Goal: Task Accomplishment & Management: Use online tool/utility

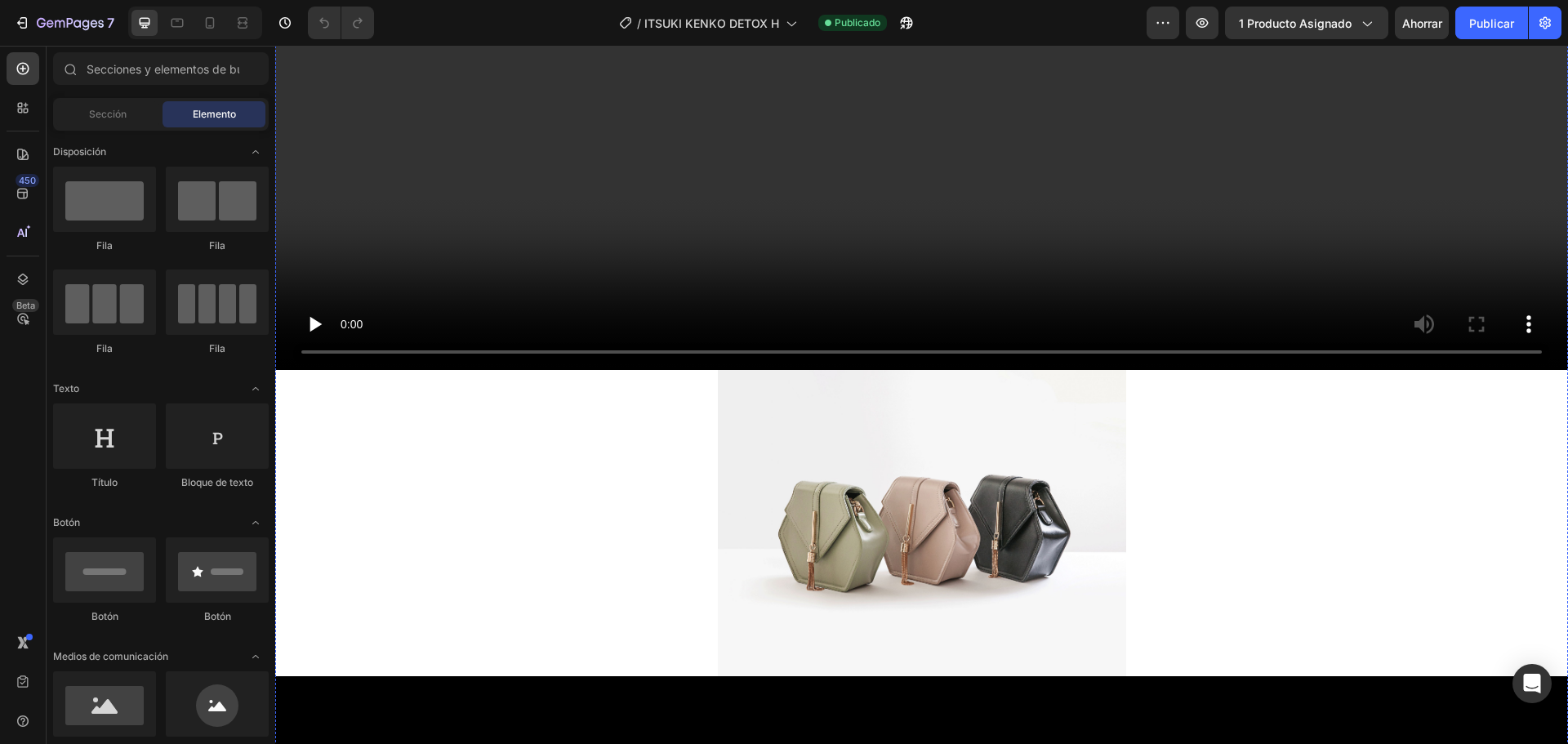
scroll to position [490, 0]
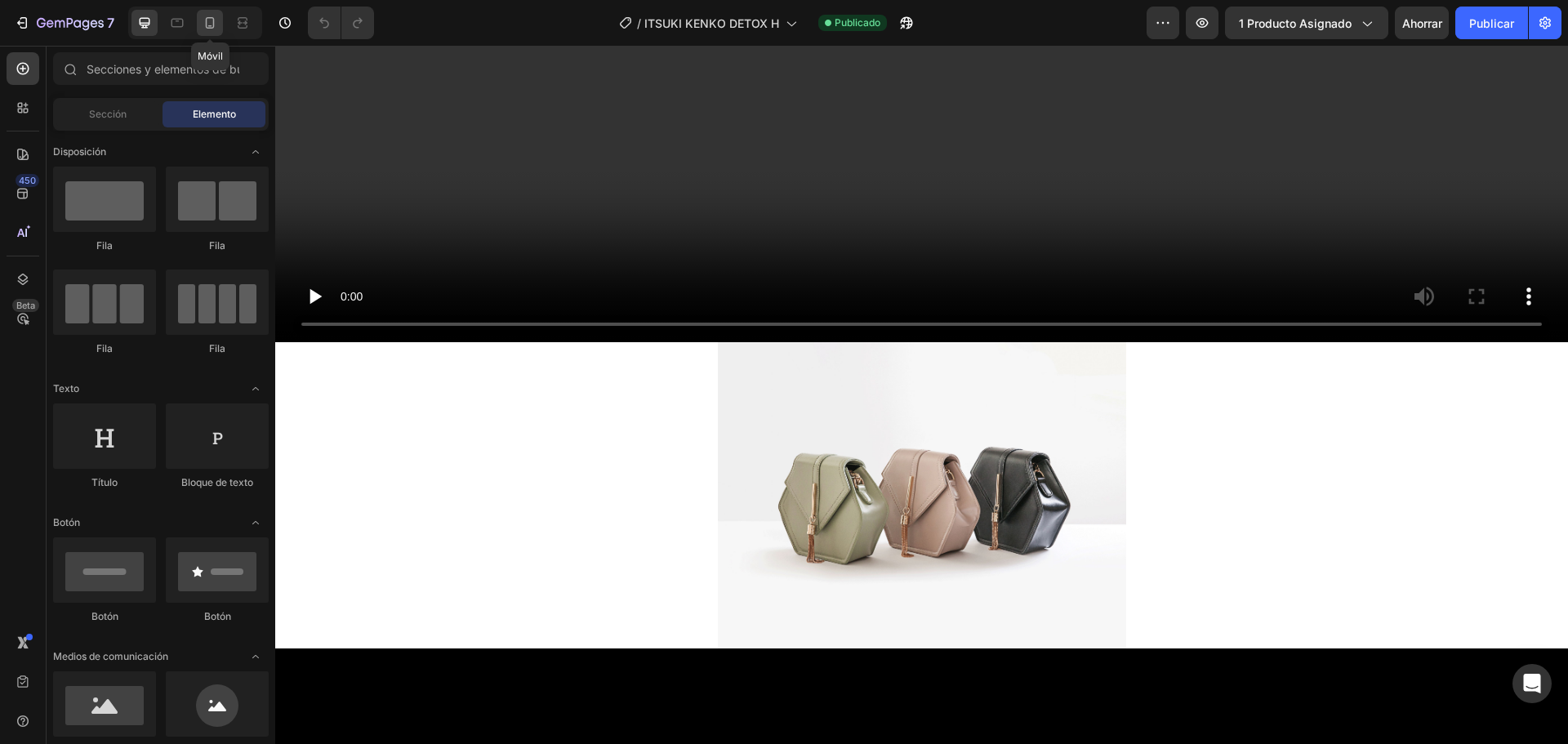
click at [207, 19] on icon at bounding box center [210, 23] width 9 height 12
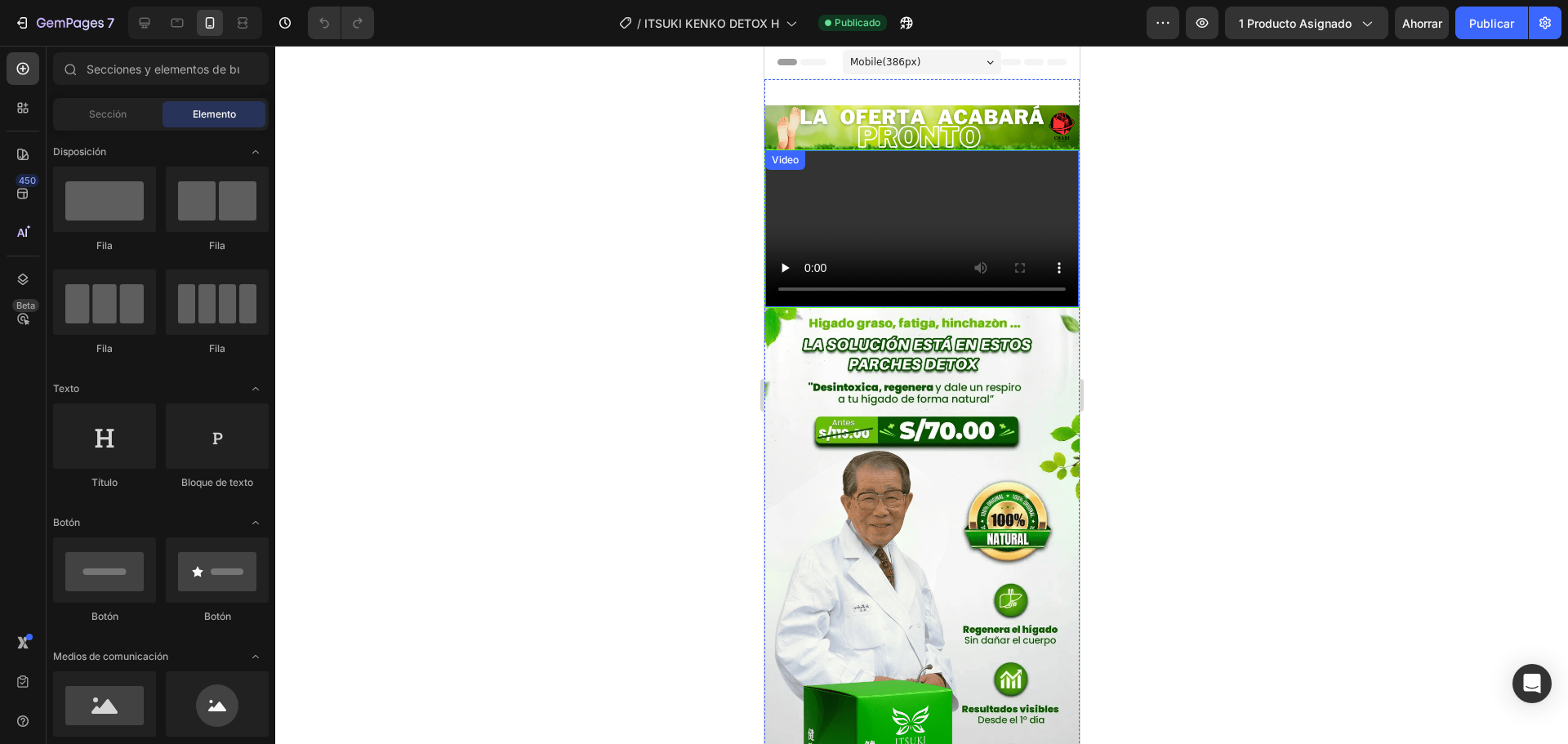
click at [918, 235] on video at bounding box center [920, 228] width 313 height 157
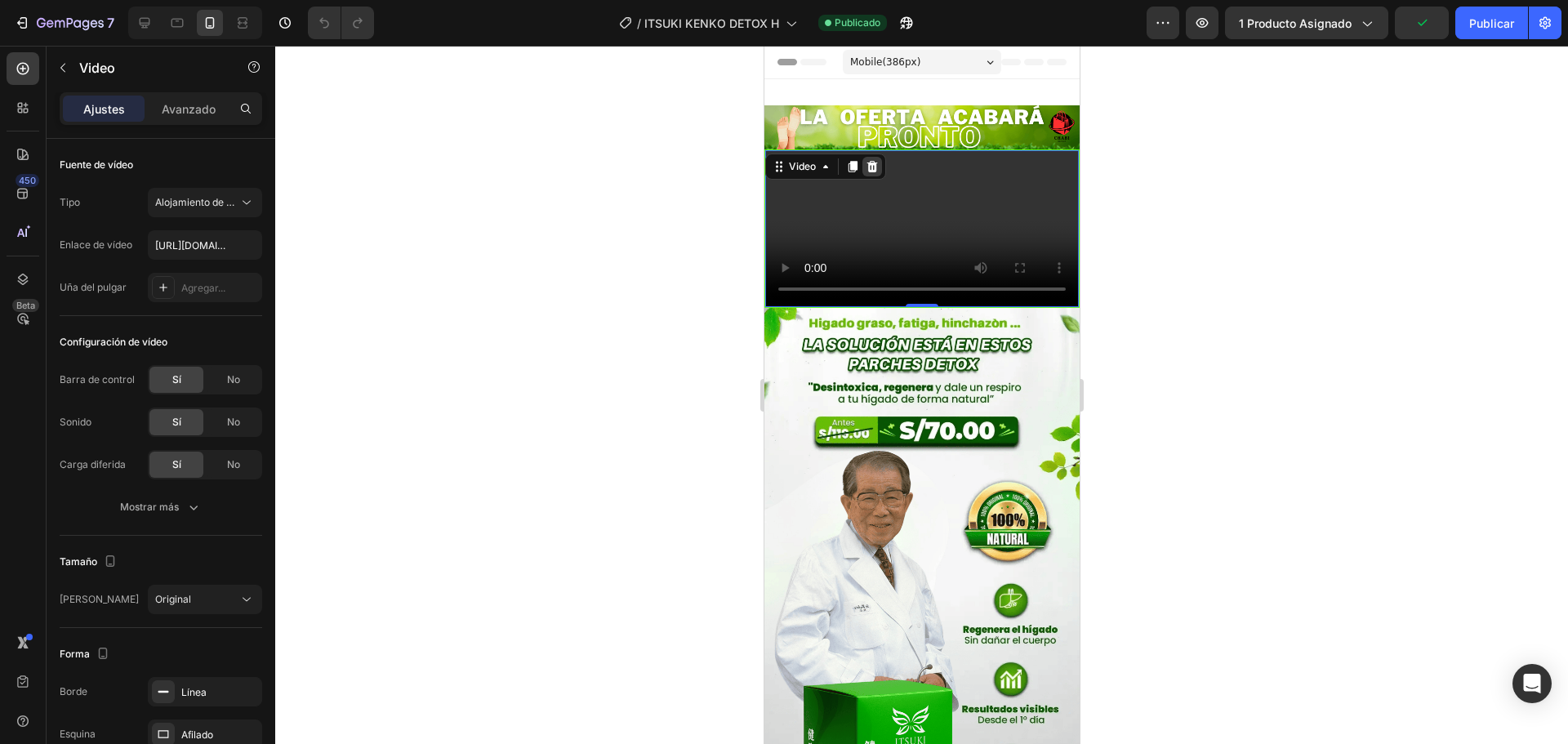
click at [869, 170] on icon at bounding box center [872, 166] width 11 height 12
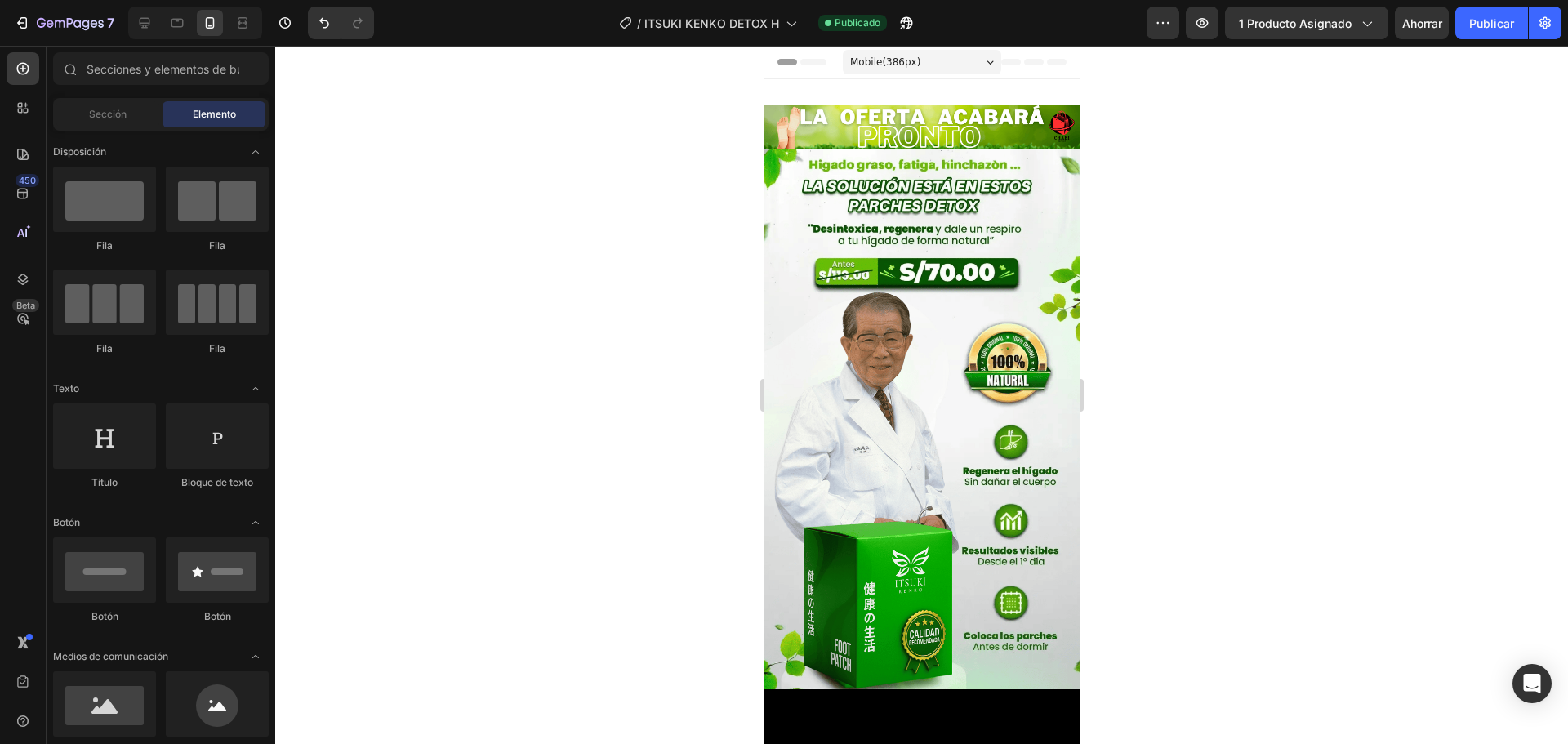
click at [1322, 355] on div at bounding box center [921, 395] width 1293 height 698
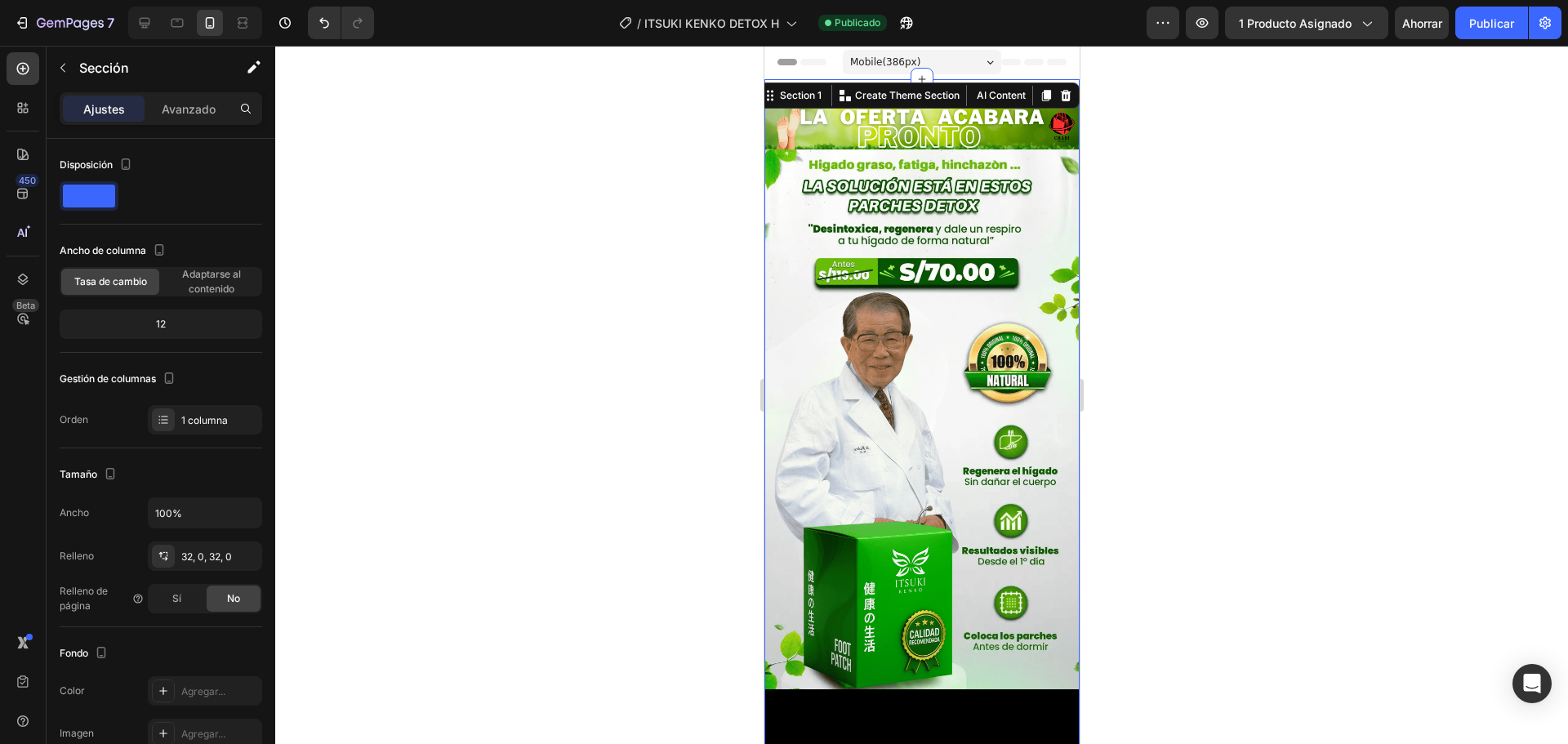
click at [1144, 133] on div at bounding box center [921, 395] width 1293 height 698
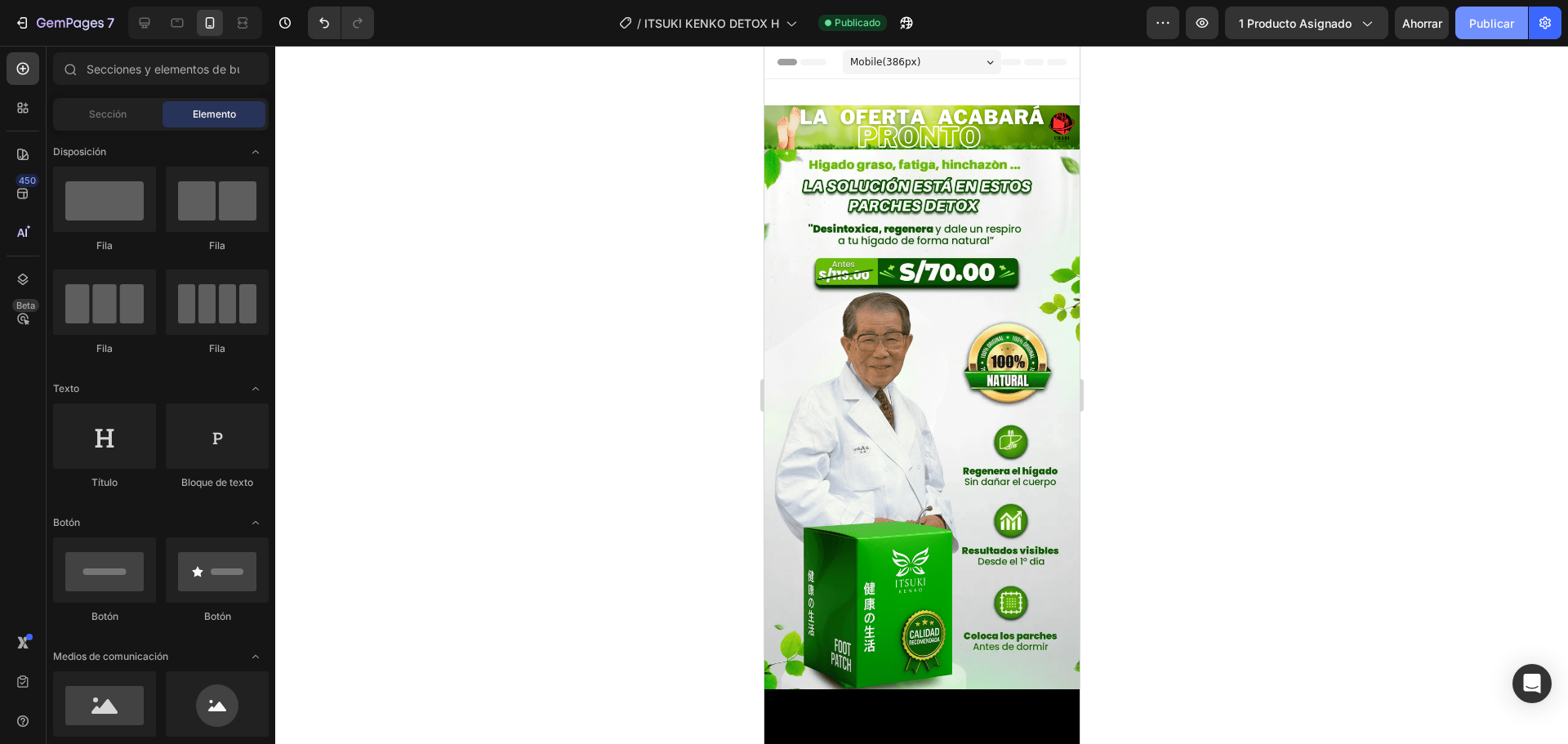
click at [1473, 18] on font "Publicar" at bounding box center [1492, 23] width 45 height 14
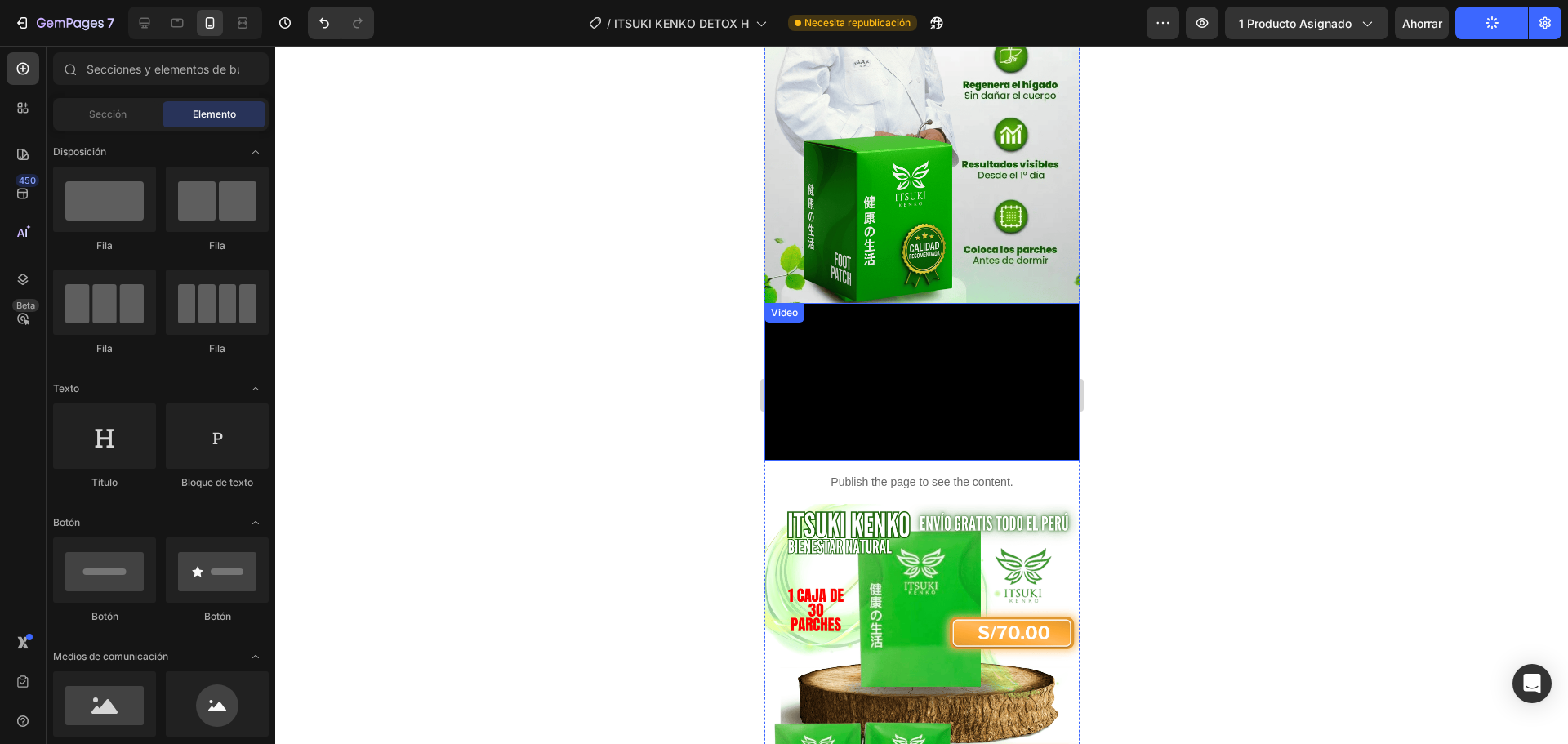
scroll to position [408, 0]
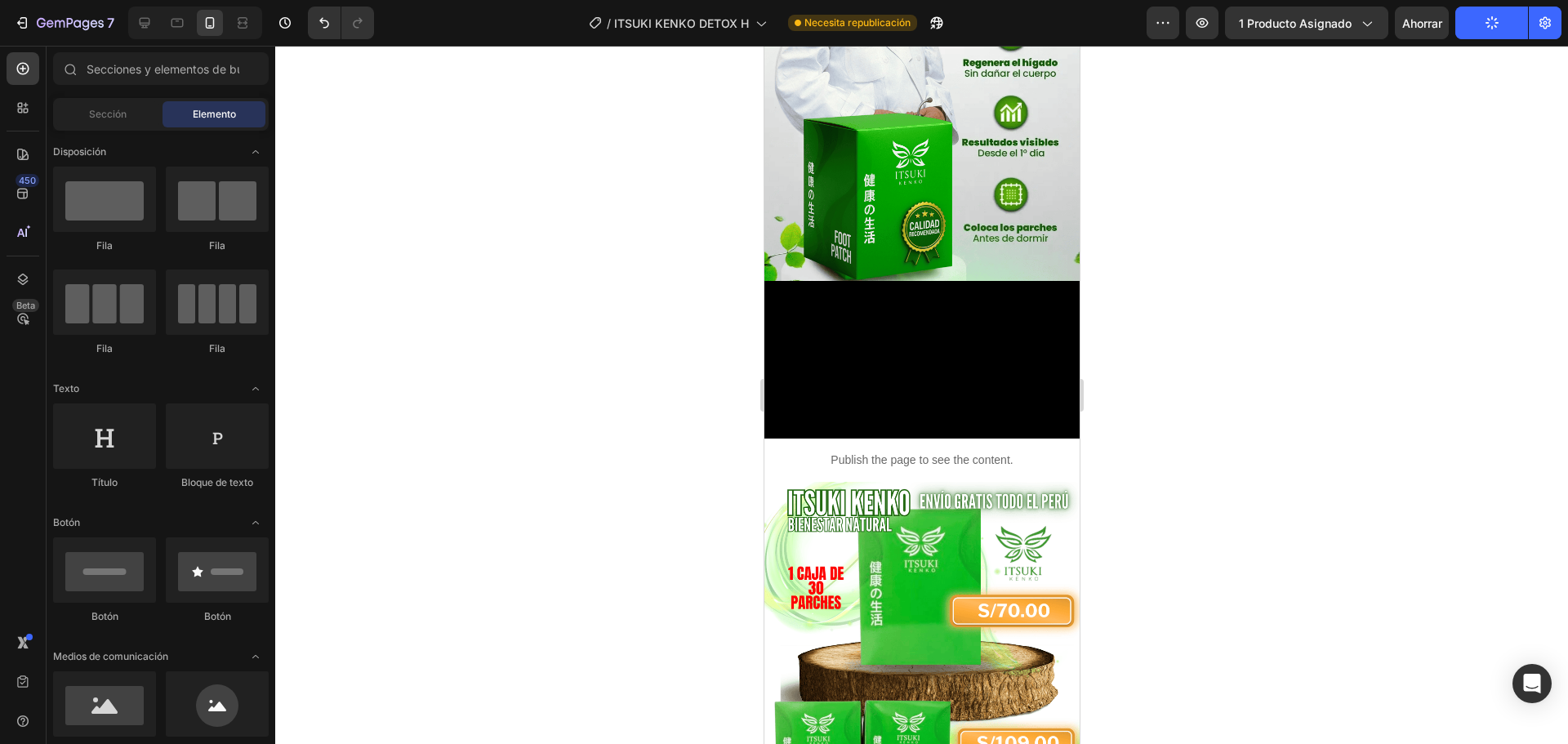
click at [1180, 339] on div at bounding box center [921, 395] width 1293 height 698
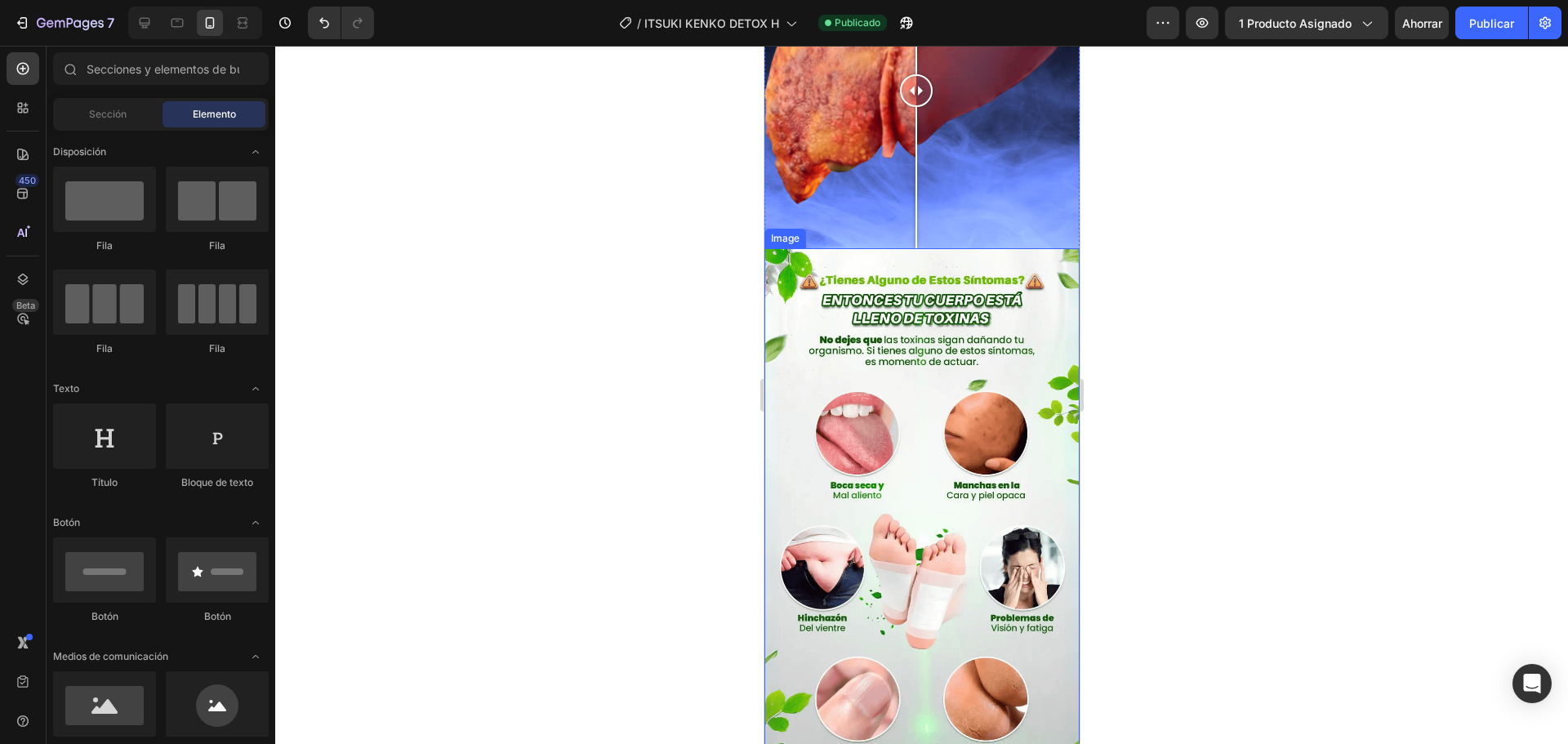
scroll to position [1632, 0]
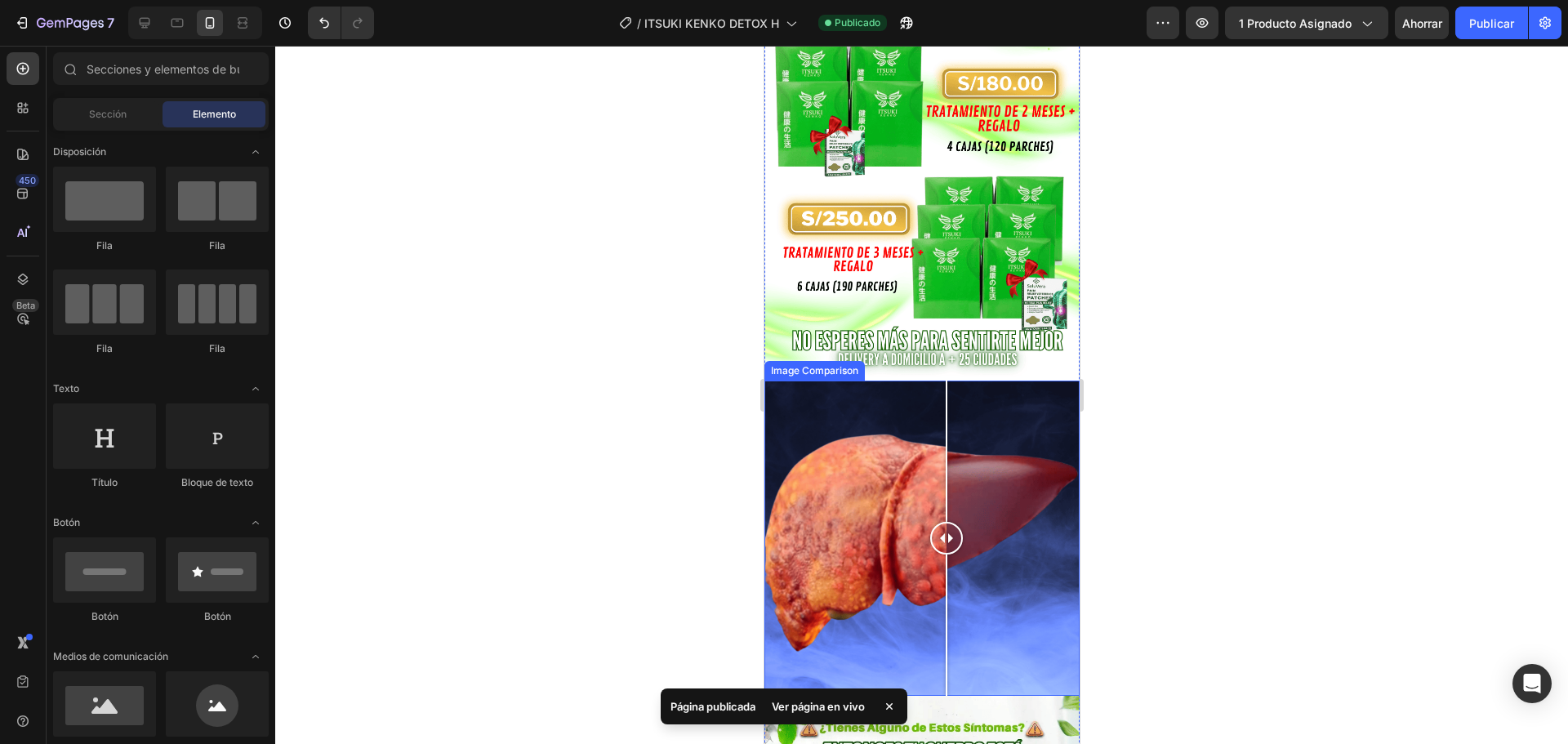
drag, startPoint x: 945, startPoint y: 552, endPoint x: 946, endPoint y: 509, distance: 43.0
click at [946, 509] on div at bounding box center [920, 537] width 315 height 315
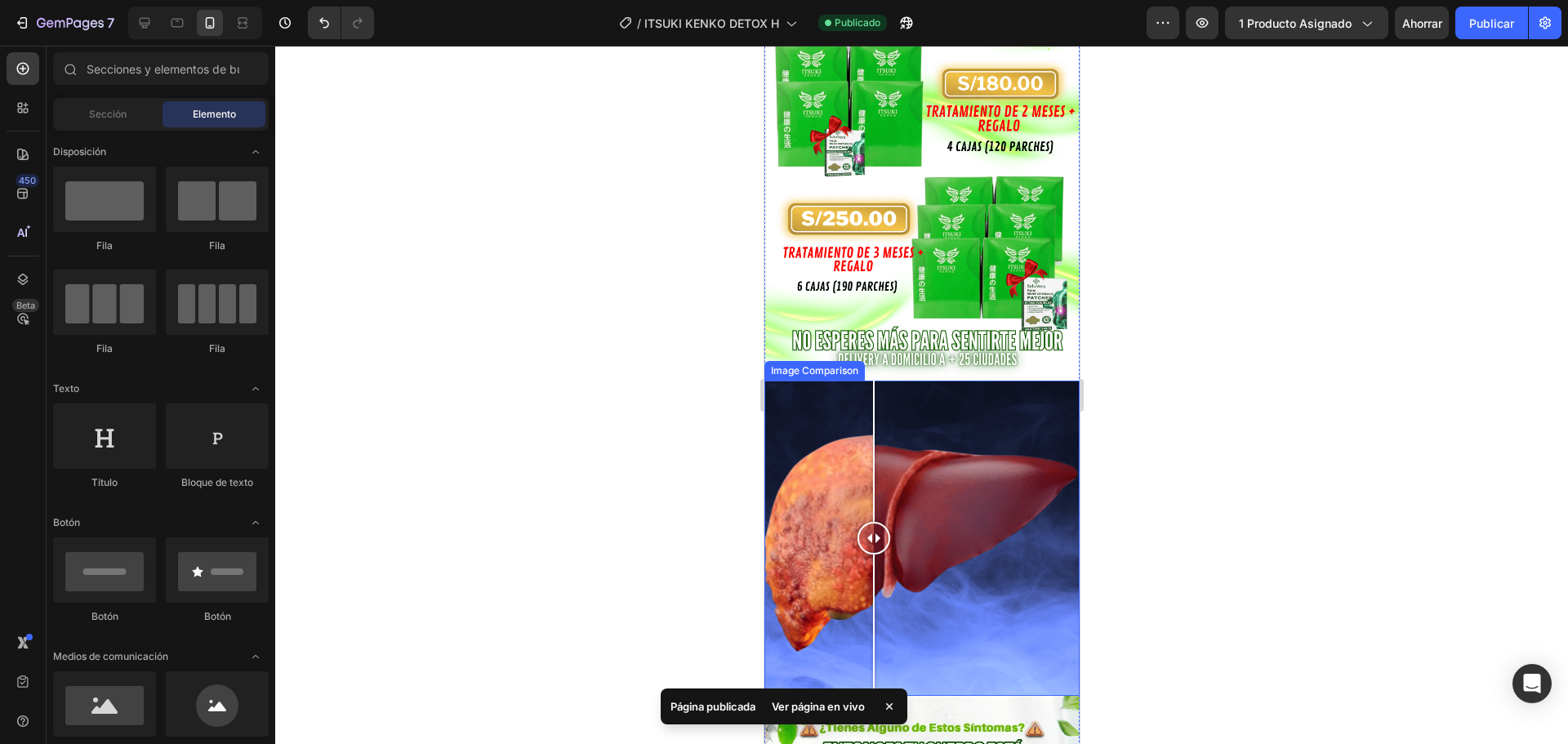
click at [873, 501] on div at bounding box center [920, 537] width 315 height 315
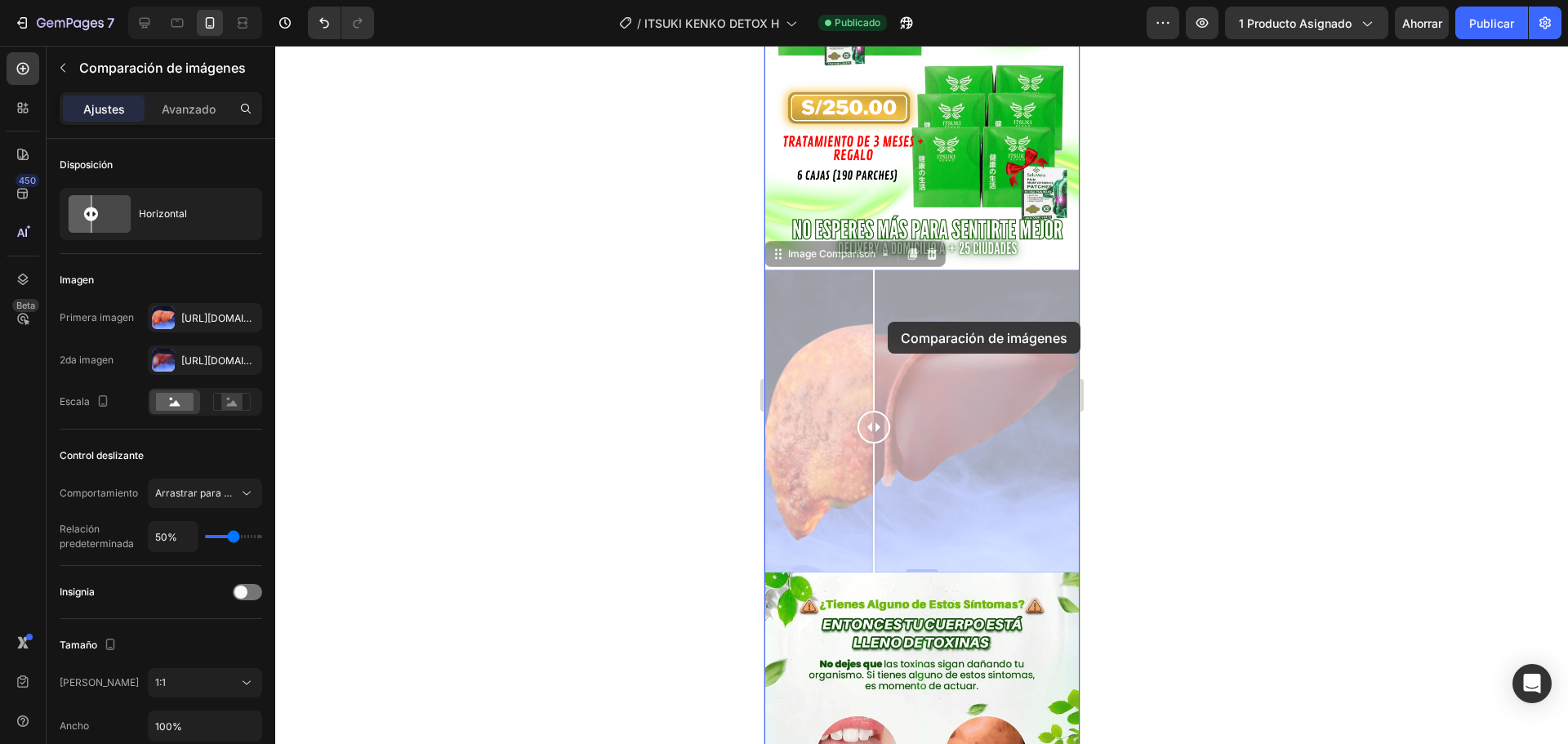
scroll to position [1796, 0]
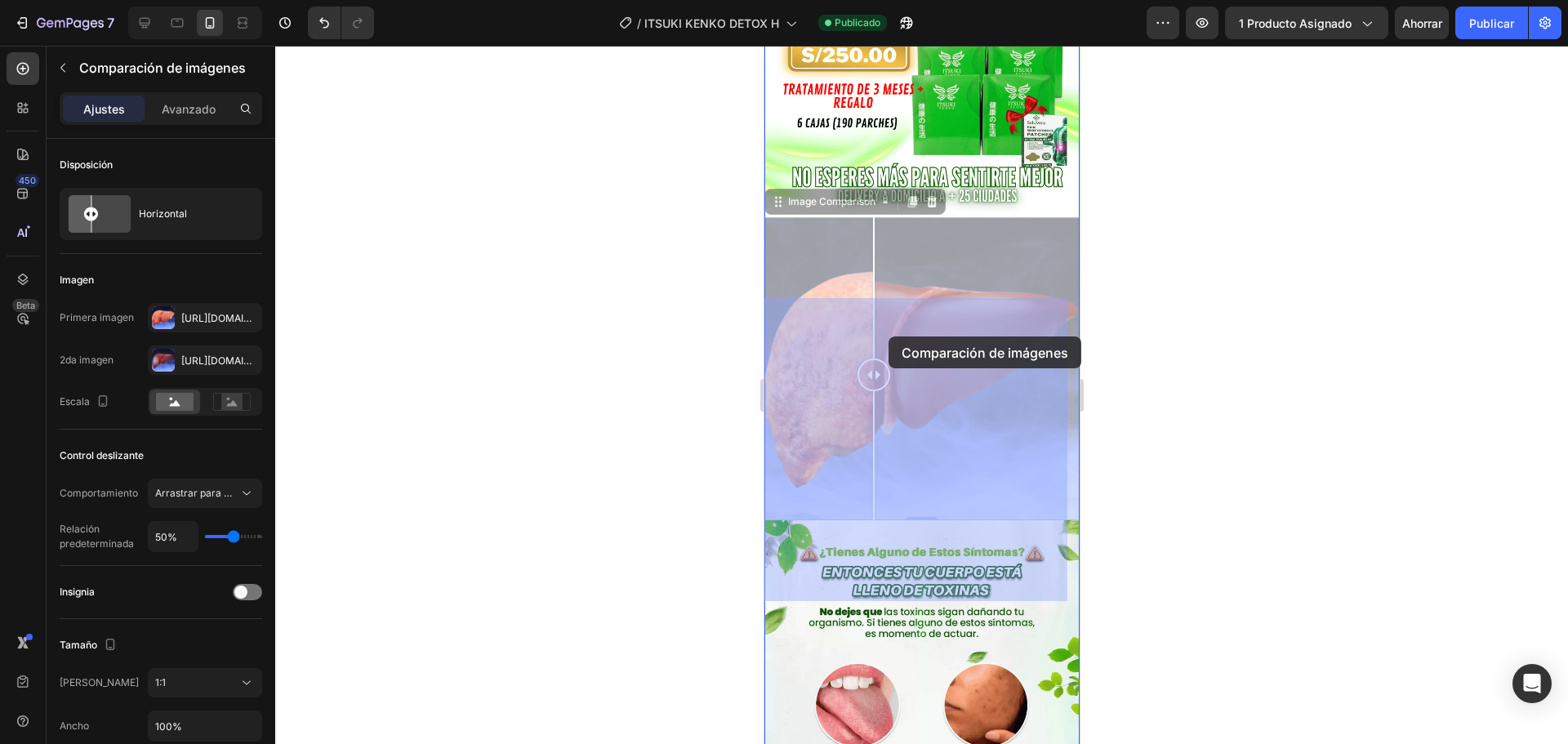
drag, startPoint x: 835, startPoint y: 450, endPoint x: 888, endPoint y: 340, distance: 122.1
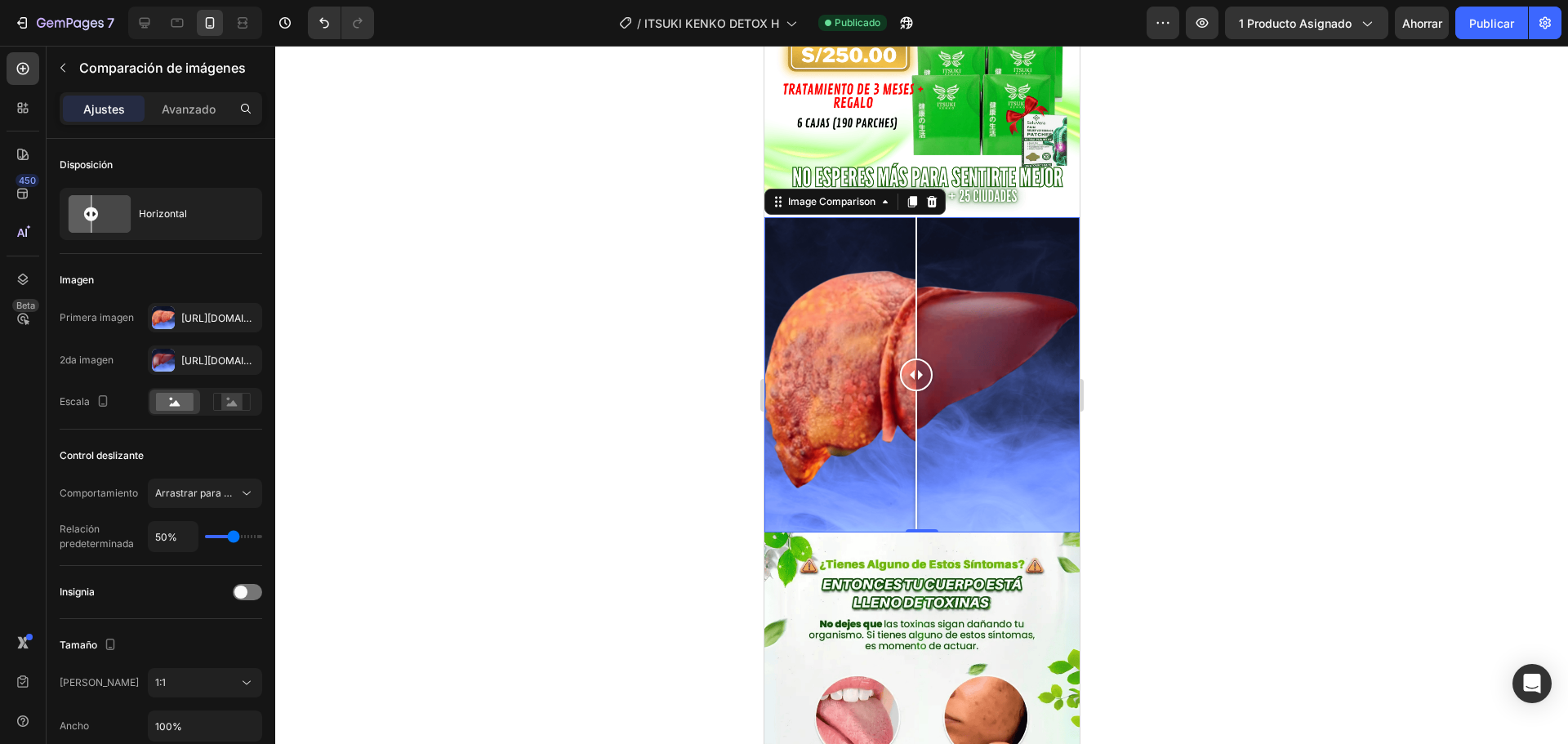
click at [1218, 422] on div at bounding box center [921, 395] width 1293 height 698
